Goal: Communication & Community: Participate in discussion

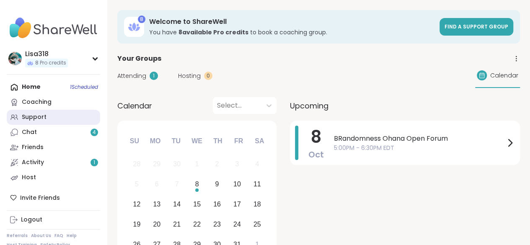
click at [34, 117] on div "Support" at bounding box center [34, 117] width 25 height 8
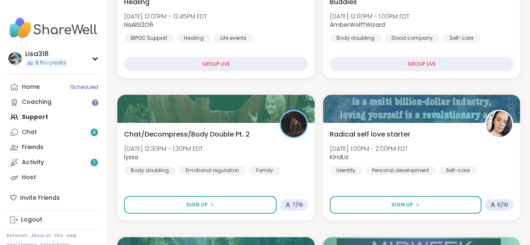
scroll to position [359, 0]
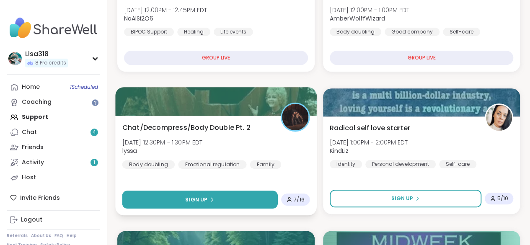
click at [229, 199] on button "Sign Up" at bounding box center [199, 200] width 155 height 18
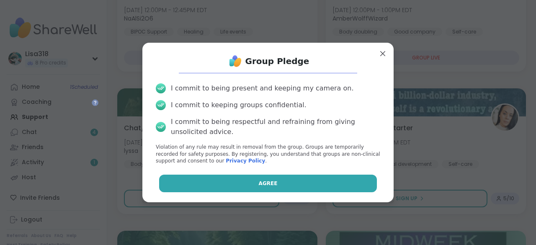
click at [277, 185] on button "Agree" at bounding box center [268, 184] width 218 height 18
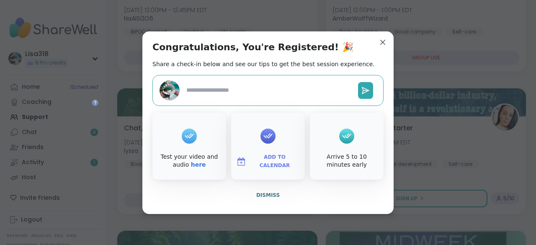
type textarea "*"
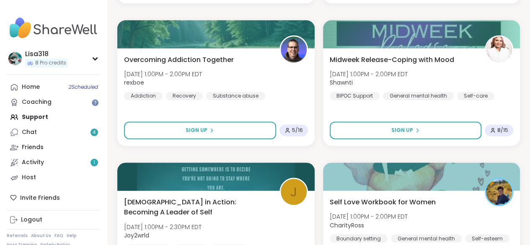
scroll to position [571, 0]
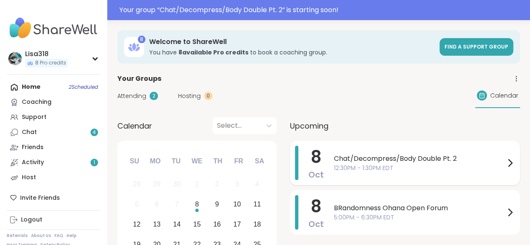
click at [350, 155] on span "Chat/Decompress/Body Double Pt. 2" at bounding box center [419, 159] width 171 height 10
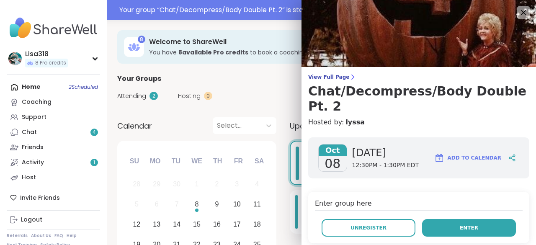
click at [441, 219] on button "Enter" at bounding box center [469, 228] width 94 height 18
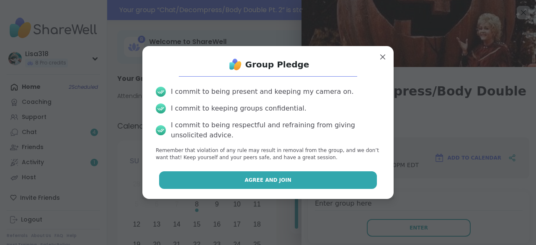
click at [336, 181] on button "Agree and Join" at bounding box center [268, 180] width 218 height 18
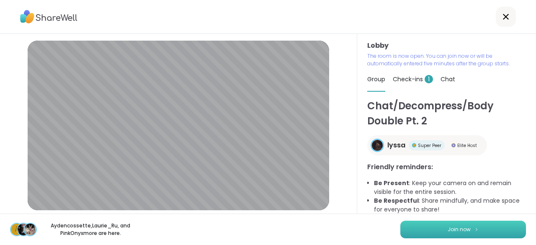
click at [461, 231] on span "Join now" at bounding box center [459, 230] width 23 height 8
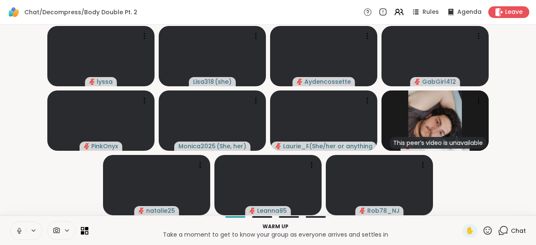
click at [23, 229] on button at bounding box center [18, 231] width 16 height 18
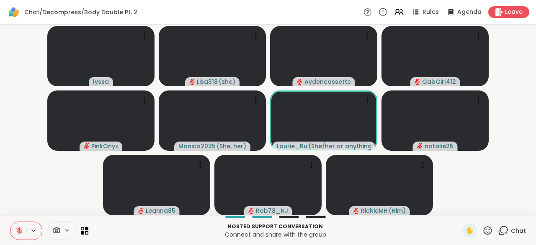
click at [25, 231] on button at bounding box center [18, 231] width 16 height 18
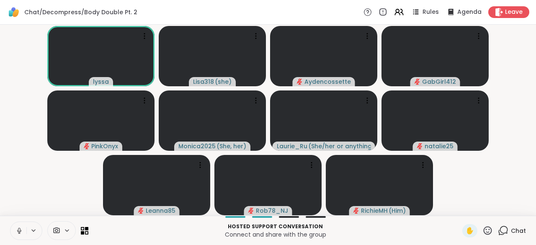
click at [18, 232] on icon at bounding box center [19, 231] width 8 height 8
click at [483, 235] on icon at bounding box center [488, 230] width 10 height 10
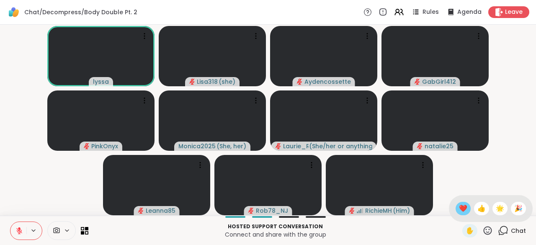
click at [459, 209] on span "❤️" at bounding box center [463, 209] width 8 height 10
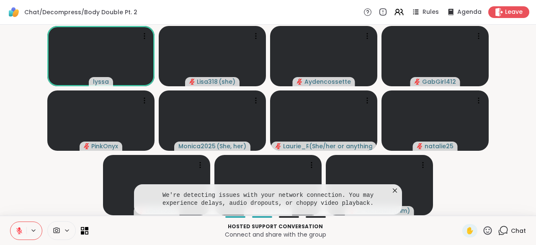
click at [395, 194] on icon at bounding box center [395, 190] width 8 height 8
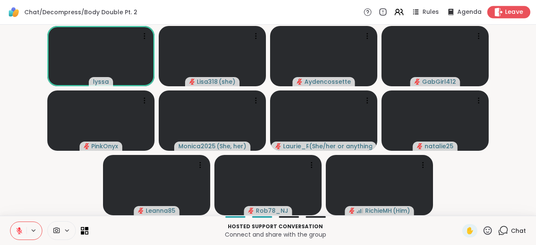
click at [505, 12] on span "Leave" at bounding box center [514, 12] width 18 height 9
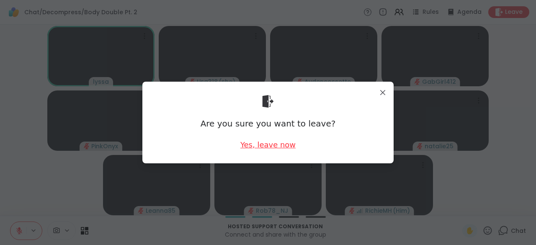
click at [279, 149] on div "Yes, leave now" at bounding box center [267, 144] width 55 height 10
click at [284, 145] on div "Yes, leave now" at bounding box center [267, 144] width 55 height 10
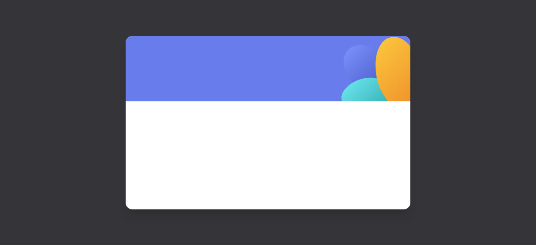
click at [282, 149] on span at bounding box center [268, 143] width 245 height 45
